Goal: Find specific page/section: Find specific page/section

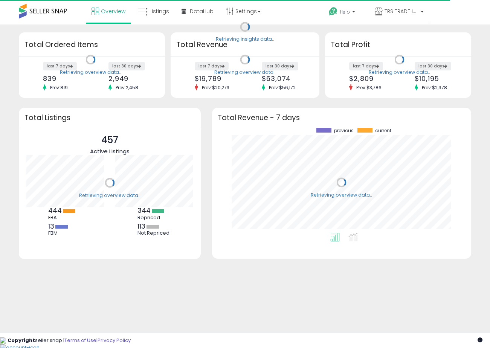
scroll to position [105, 244]
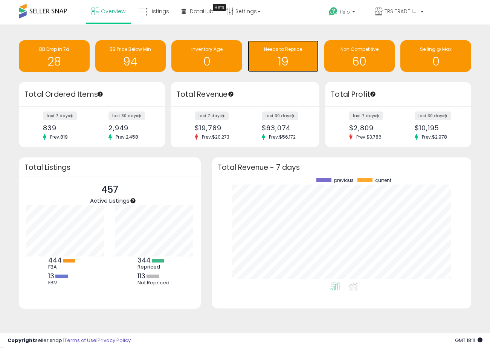
click at [285, 61] on h1 "19" at bounding box center [282, 61] width 63 height 12
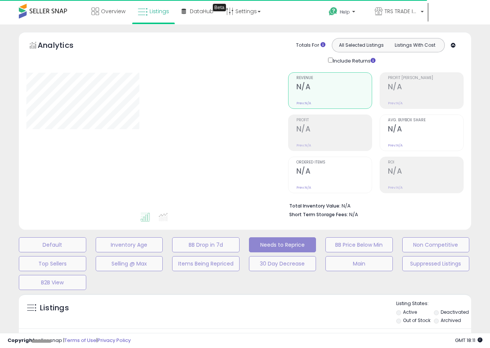
select select "**"
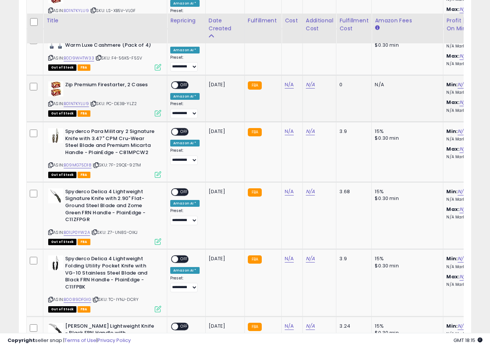
scroll to position [573, 0]
